Goal: Information Seeking & Learning: Learn about a topic

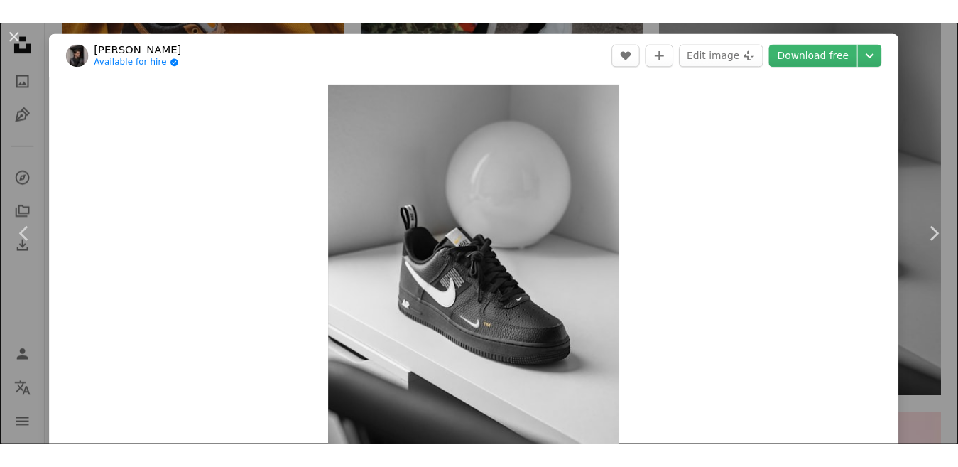
scroll to position [1109, 0]
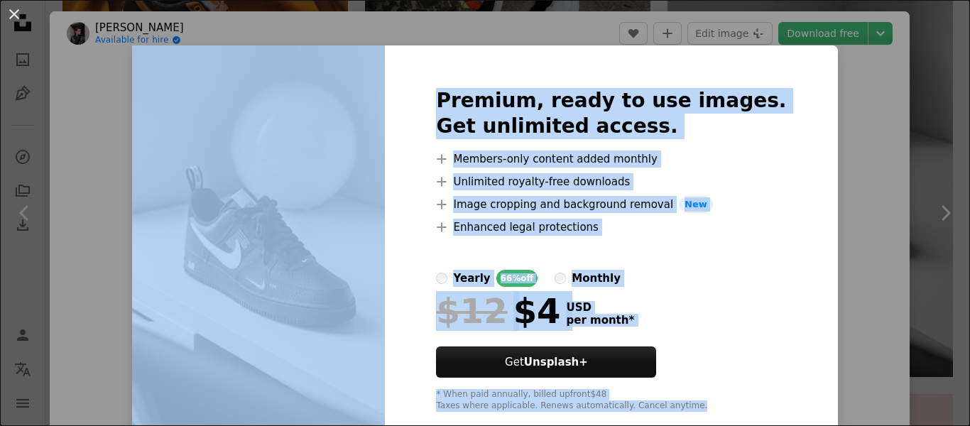
click at [729, 39] on div "An X shape Premium, ready to use images. Get unlimited access. A plus sign Memb…" at bounding box center [485, 213] width 970 height 426
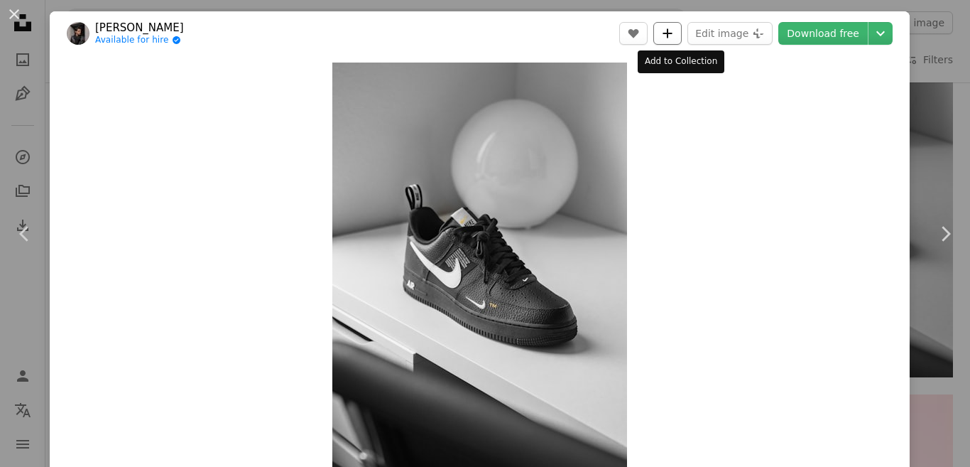
click at [673, 31] on icon "Add to Collection" at bounding box center [667, 32] width 9 height 9
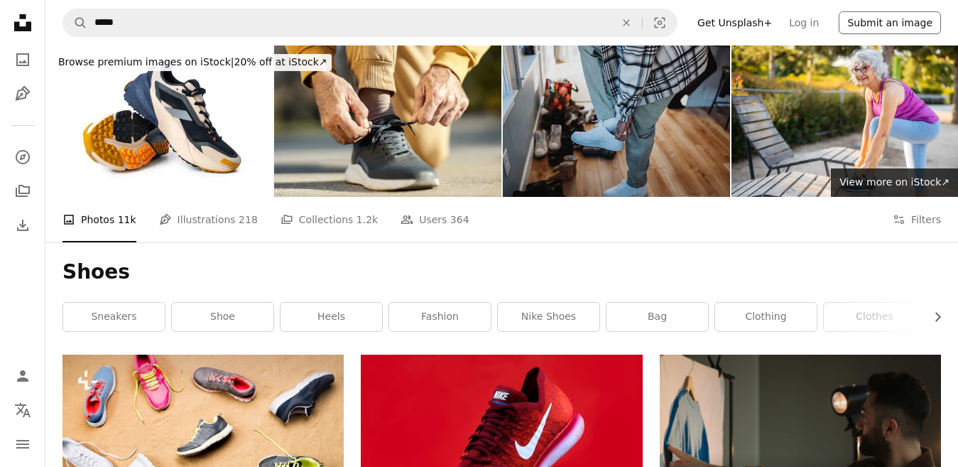
click at [890, 19] on button "Submit an image" at bounding box center [890, 22] width 102 height 23
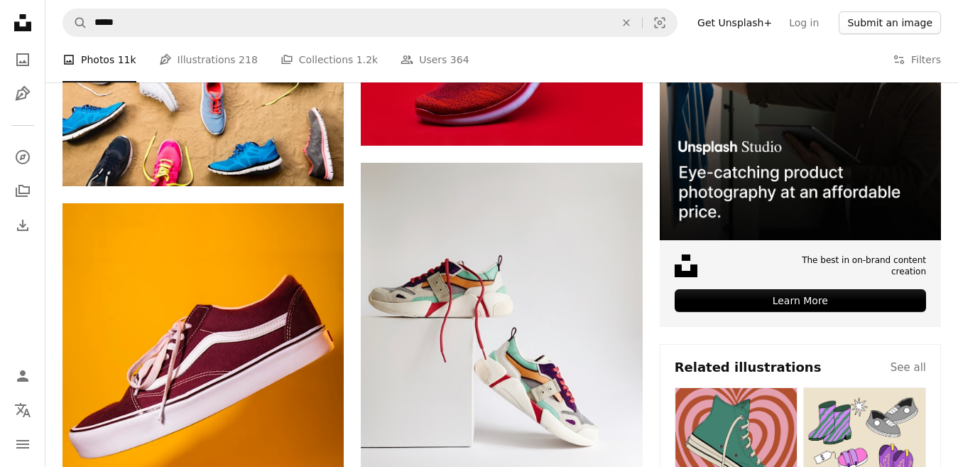
scroll to position [385, 0]
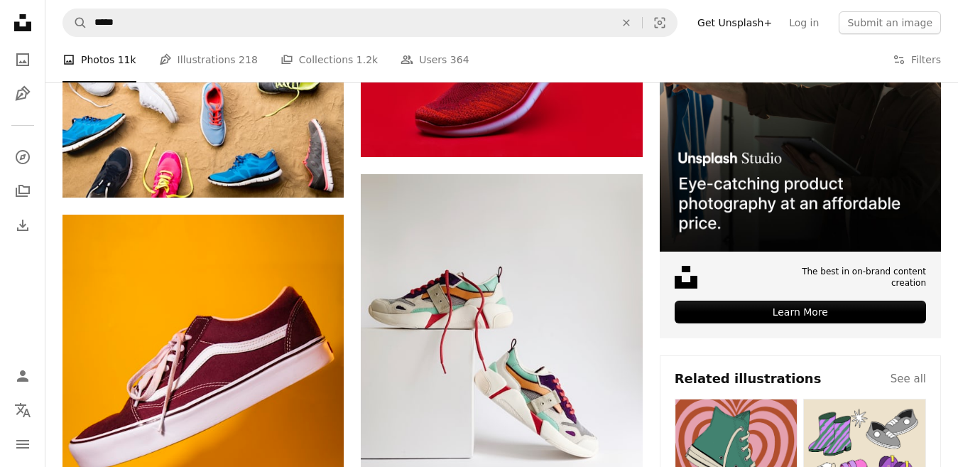
drag, startPoint x: 942, startPoint y: 1, endPoint x: 726, endPoint y: 70, distance: 226.7
click at [726, 70] on div "A photo Photos 11k Pen Tool Illustrations 218 A stack of folders Collections 1.…" at bounding box center [502, 59] width 879 height 45
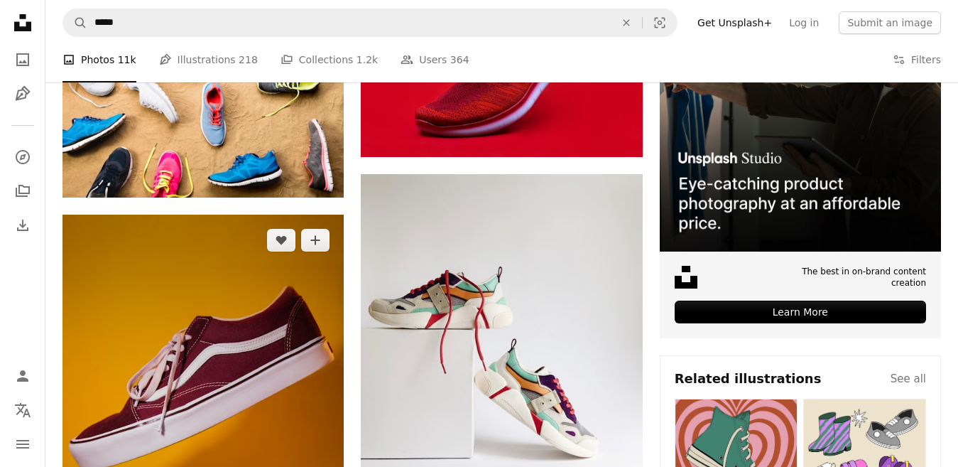
click at [271, 371] on img at bounding box center [203, 420] width 281 height 411
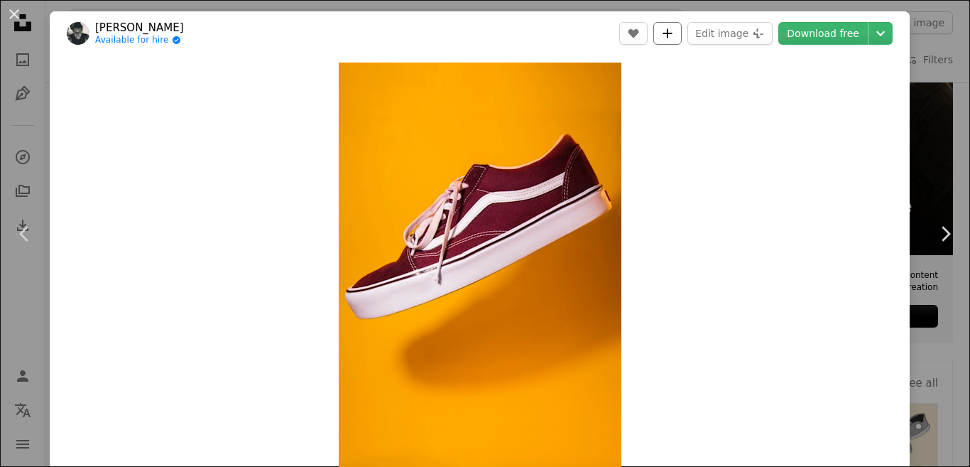
click at [673, 33] on icon "Add to Collection" at bounding box center [667, 32] width 9 height 9
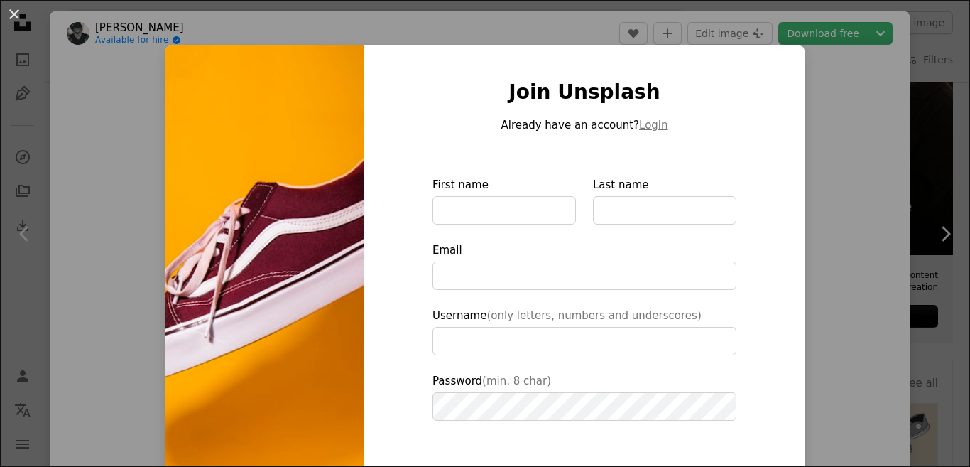
click at [119, 27] on div "An X shape Join Unsplash Already have an account? Login First name Last name Em…" at bounding box center [485, 233] width 970 height 467
